Goal: Task Accomplishment & Management: Manage account settings

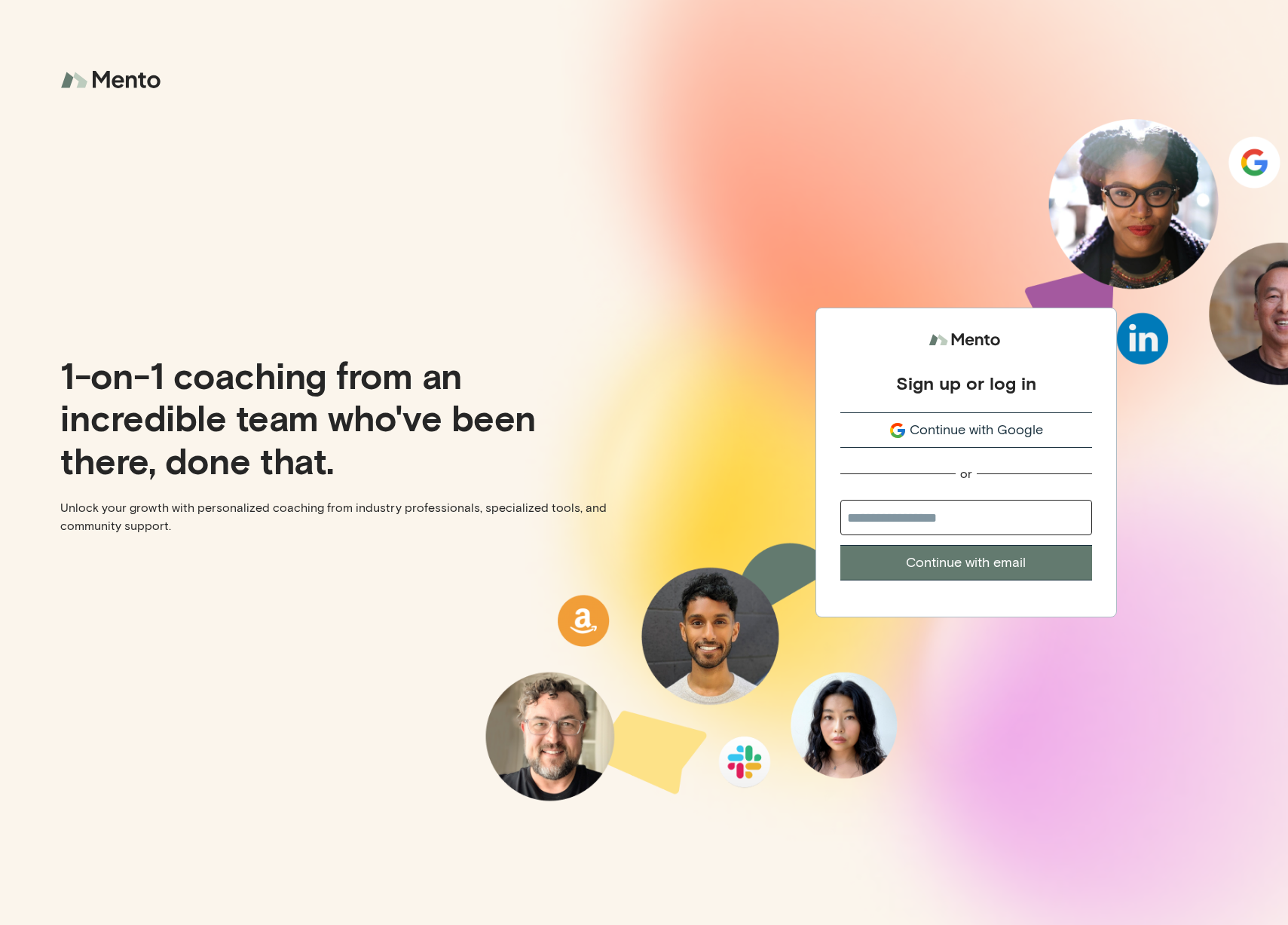
click at [1022, 420] on span "Continue with Google" at bounding box center [976, 430] width 134 height 21
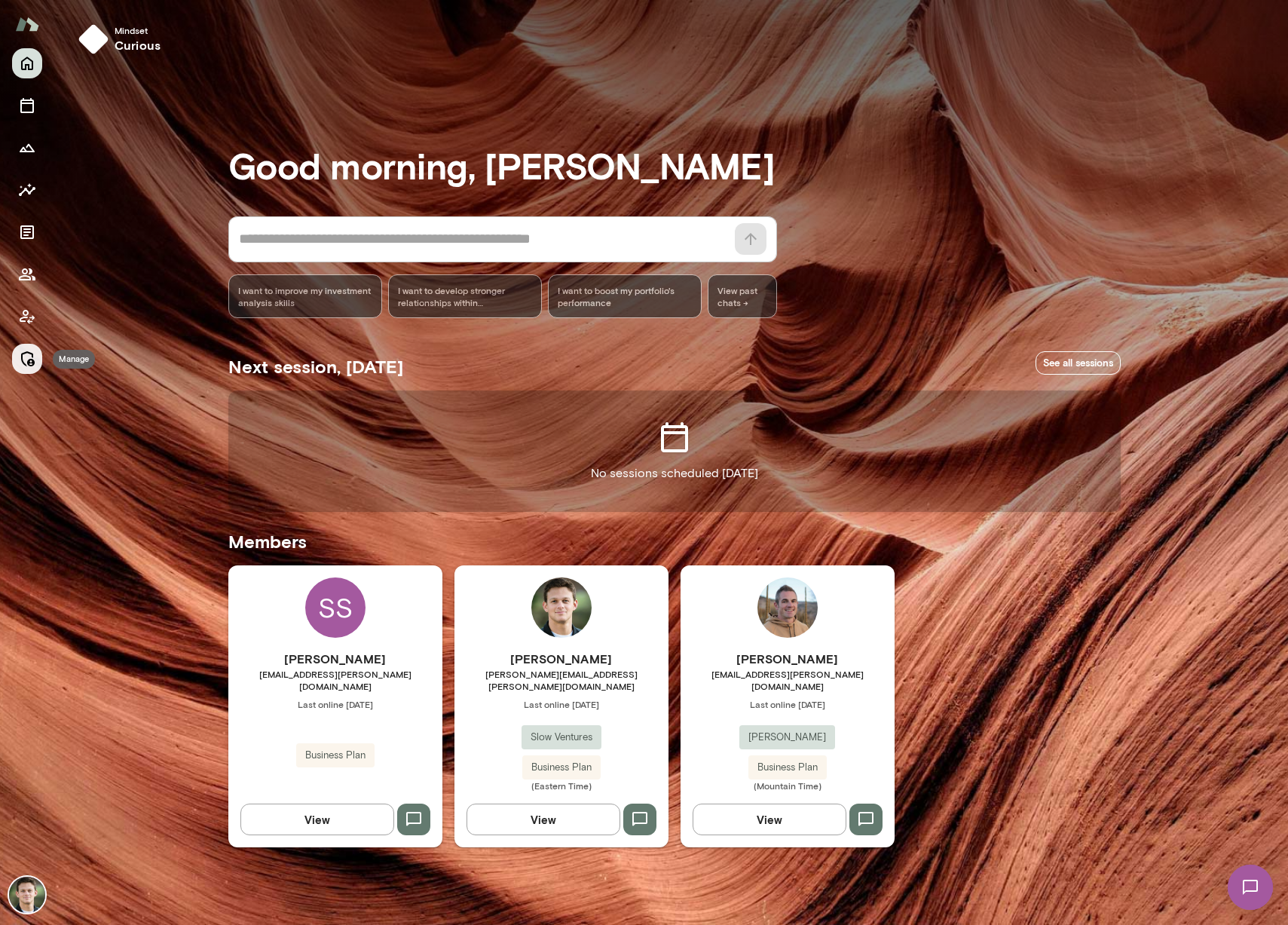
click at [25, 350] on icon "Manage" at bounding box center [27, 358] width 19 height 19
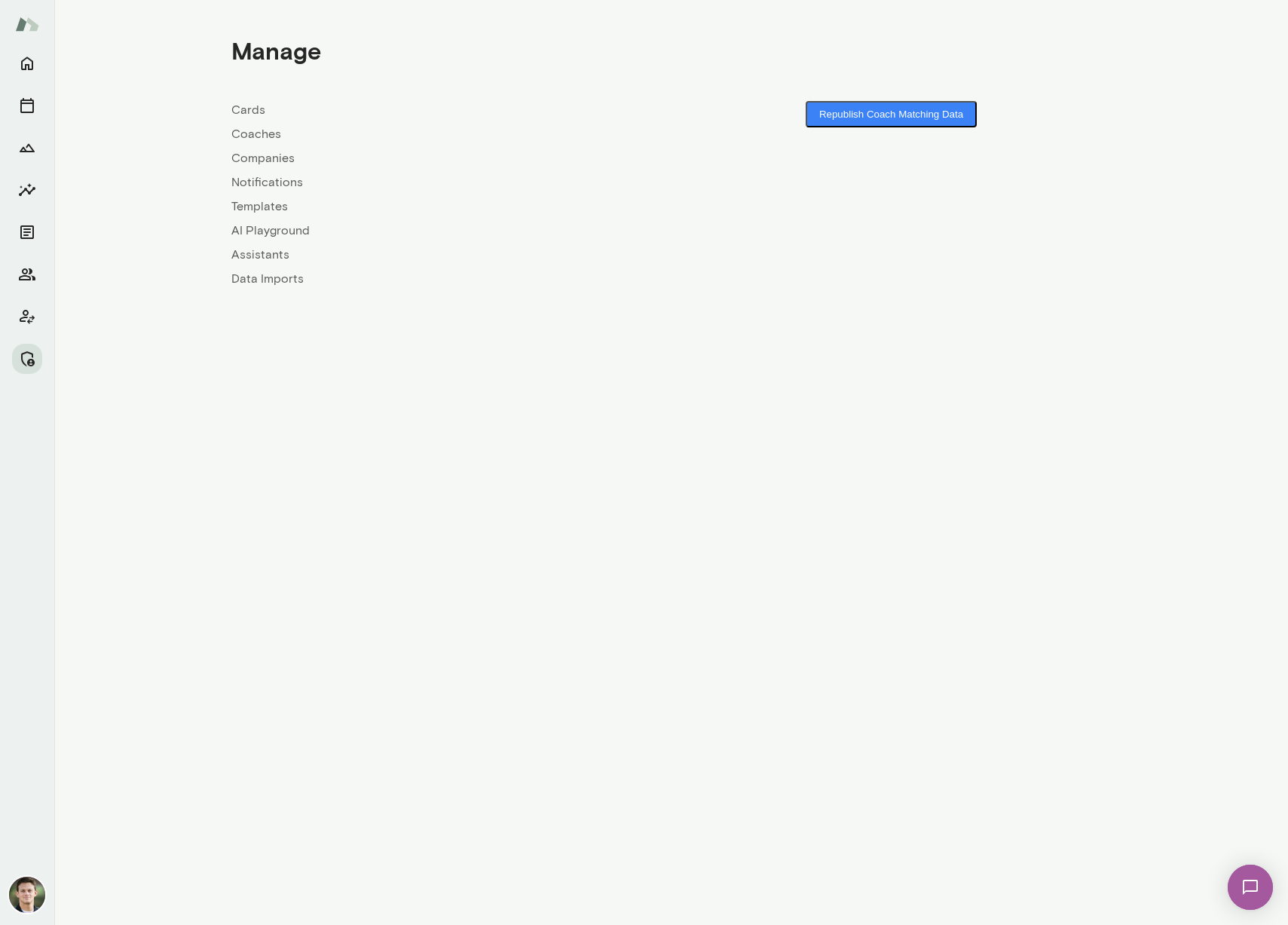
click at [269, 153] on link "Companies" at bounding box center [451, 158] width 440 height 19
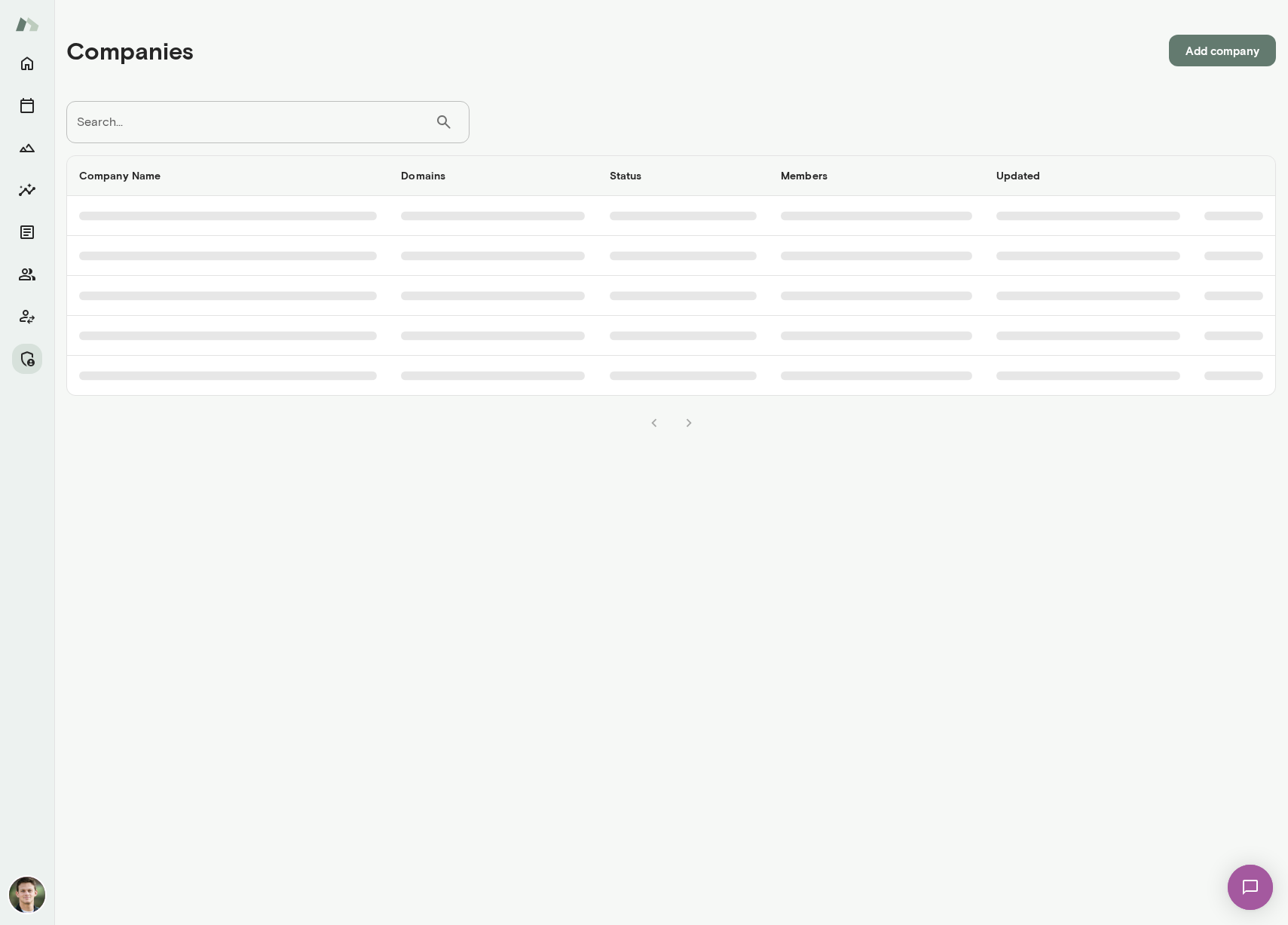
click at [229, 126] on input "Search..." at bounding box center [251, 121] width 369 height 42
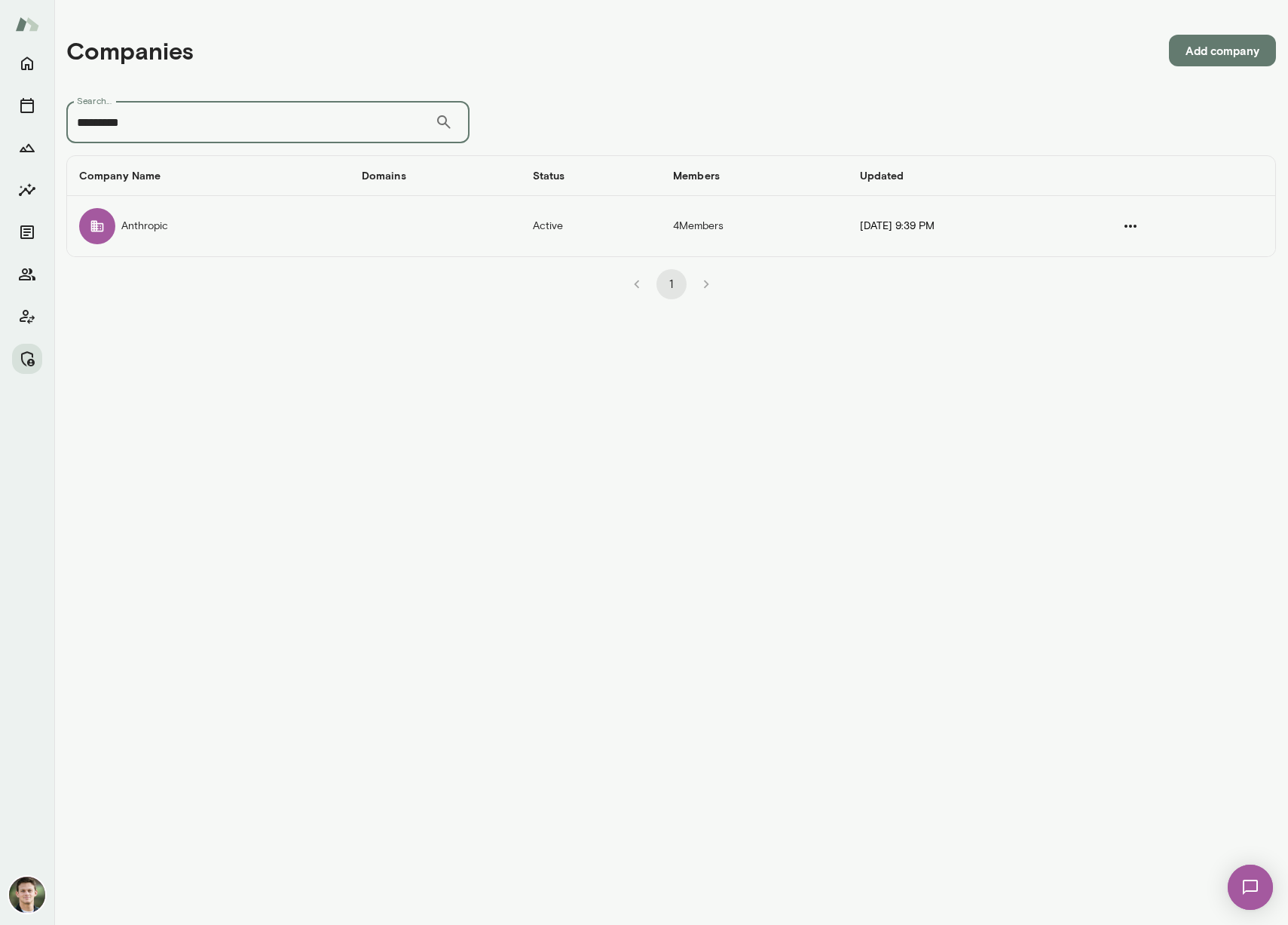
type input "*********"
click at [266, 230] on td "Anthropic" at bounding box center [209, 227] width 283 height 61
